Goal: Download file/media

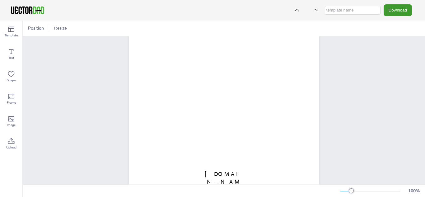
scroll to position [116, 0]
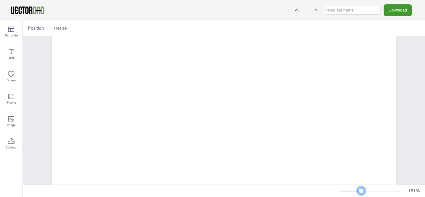
drag, startPoint x: 353, startPoint y: 191, endPoint x: 362, endPoint y: 194, distance: 9.1
click at [362, 194] on div "181 %" at bounding box center [382, 191] width 82 height 10
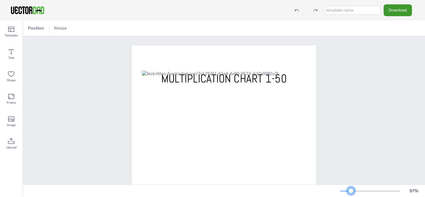
drag, startPoint x: 362, startPoint y: 191, endPoint x: 351, endPoint y: 190, distance: 10.3
click at [351, 190] on div at bounding box center [351, 190] width 5 height 5
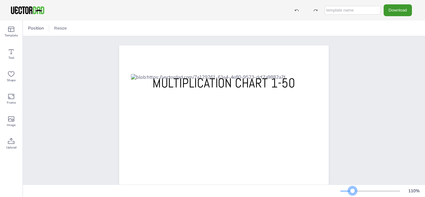
click at [353, 190] on div at bounding box center [352, 190] width 5 height 5
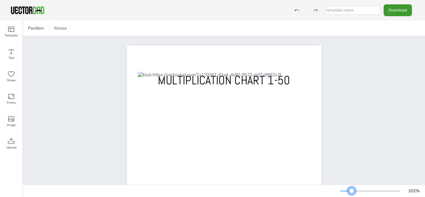
click at [352, 190] on div at bounding box center [351, 190] width 5 height 5
click at [407, 11] on button "Download" at bounding box center [398, 10] width 28 height 12
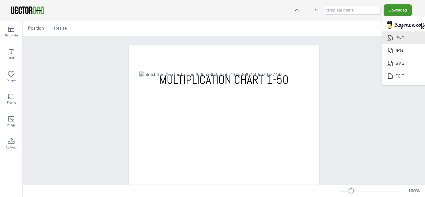
click at [395, 39] on li "PNG" at bounding box center [408, 37] width 51 height 13
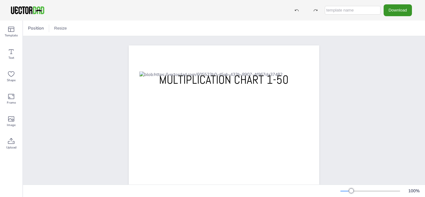
click at [405, 14] on button "Download" at bounding box center [398, 10] width 28 height 12
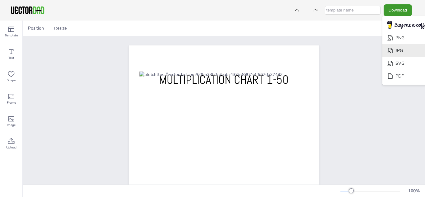
click at [403, 48] on li "JPG" at bounding box center [408, 50] width 51 height 13
